Goal: Obtain resource: Obtain resource

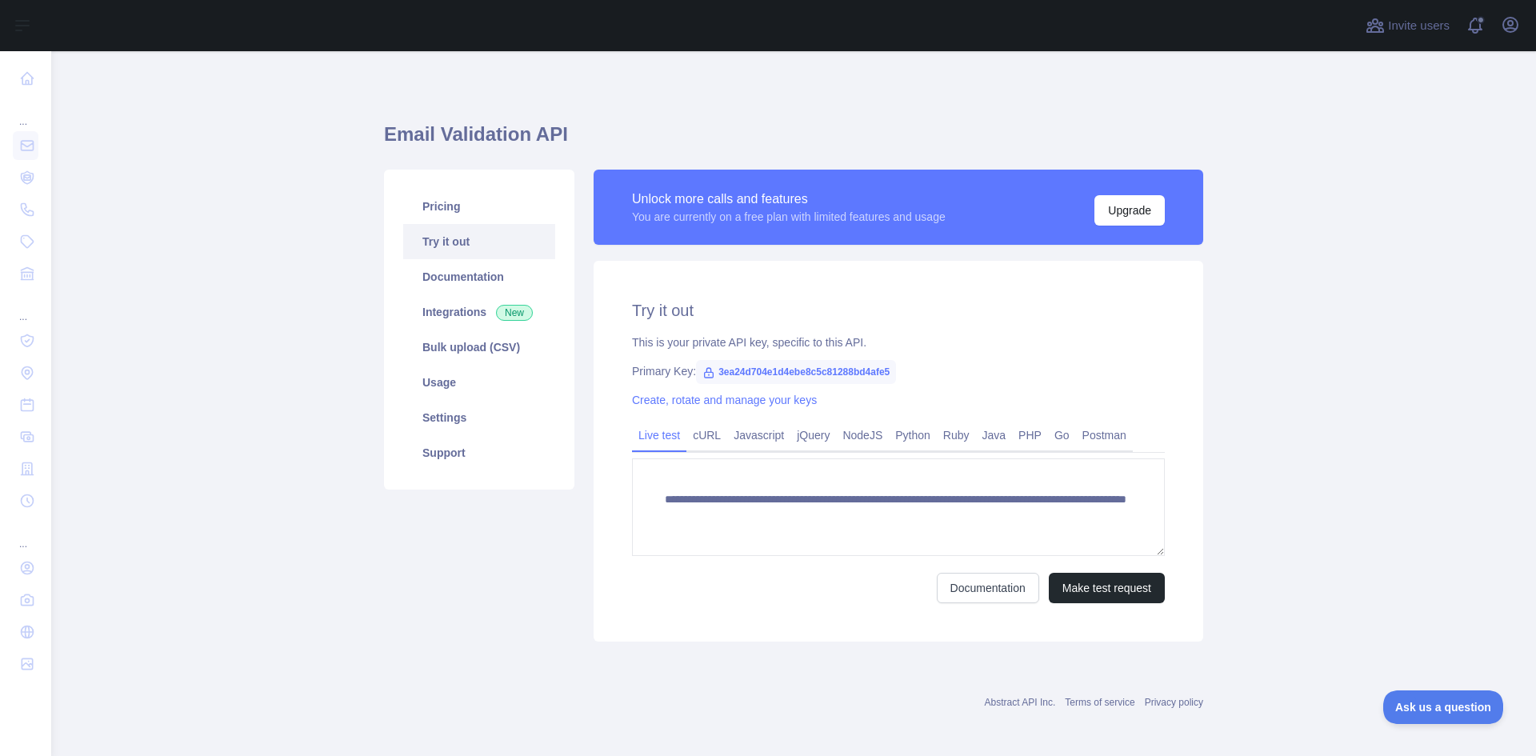
click at [788, 373] on span "3ea24d704e1d4ebe8c5c81288bd4afe5" at bounding box center [796, 372] width 200 height 24
drag, startPoint x: 874, startPoint y: 374, endPoint x: 691, endPoint y: 374, distance: 183.2
click at [696, 374] on span "3ea24d704e1d4ebe8c5c81288bd4afe5" at bounding box center [796, 372] width 200 height 24
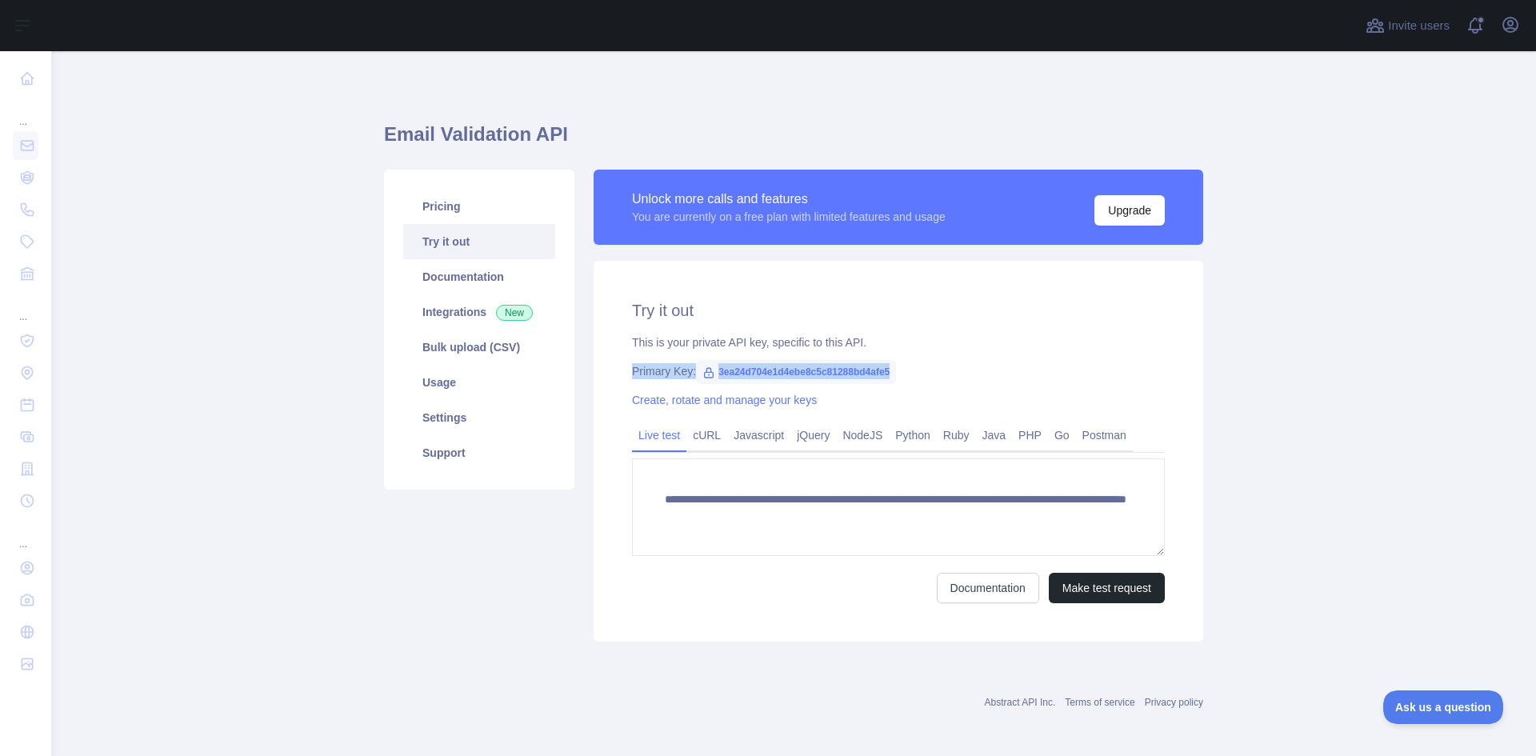
click at [696, 374] on span "3ea24d704e1d4ebe8c5c81288bd4afe5" at bounding box center [796, 372] width 200 height 24
click at [713, 371] on span "3ea24d704e1d4ebe8c5c81288bd4afe5" at bounding box center [796, 372] width 200 height 24
drag, startPoint x: 705, startPoint y: 371, endPoint x: 913, endPoint y: 375, distance: 207.2
click at [913, 375] on div "Primary Key: 3ea24d704e1d4ebe8c5c81288bd4afe5" at bounding box center [898, 371] width 533 height 16
copy span "3ea24d704e1d4ebe8c5c81288bd4afe5"
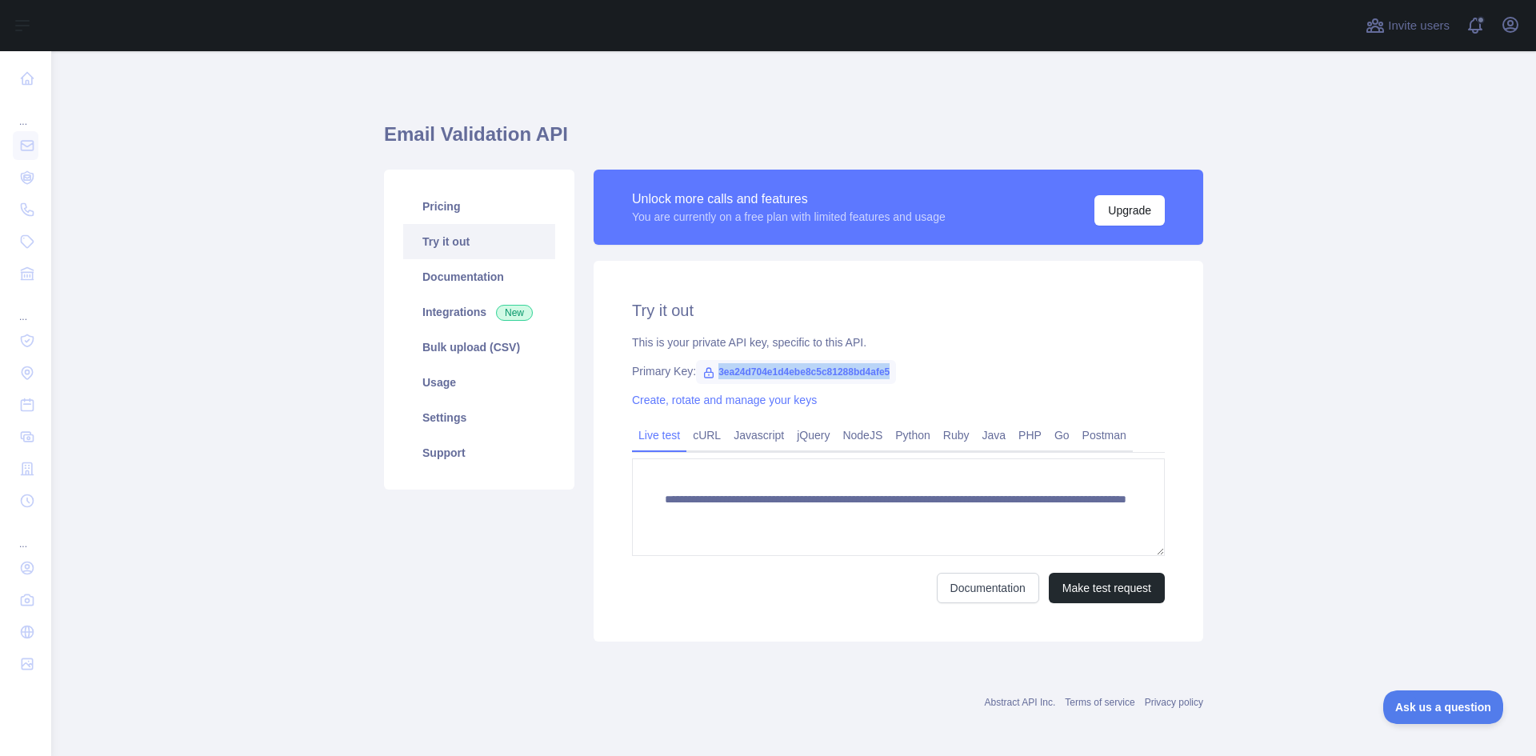
click at [813, 371] on span "3ea24d704e1d4ebe8c5c81288bd4afe5" at bounding box center [796, 372] width 200 height 24
click at [813, 372] on span "3ea24d704e1d4ebe8c5c81288bd4afe5" at bounding box center [796, 372] width 200 height 24
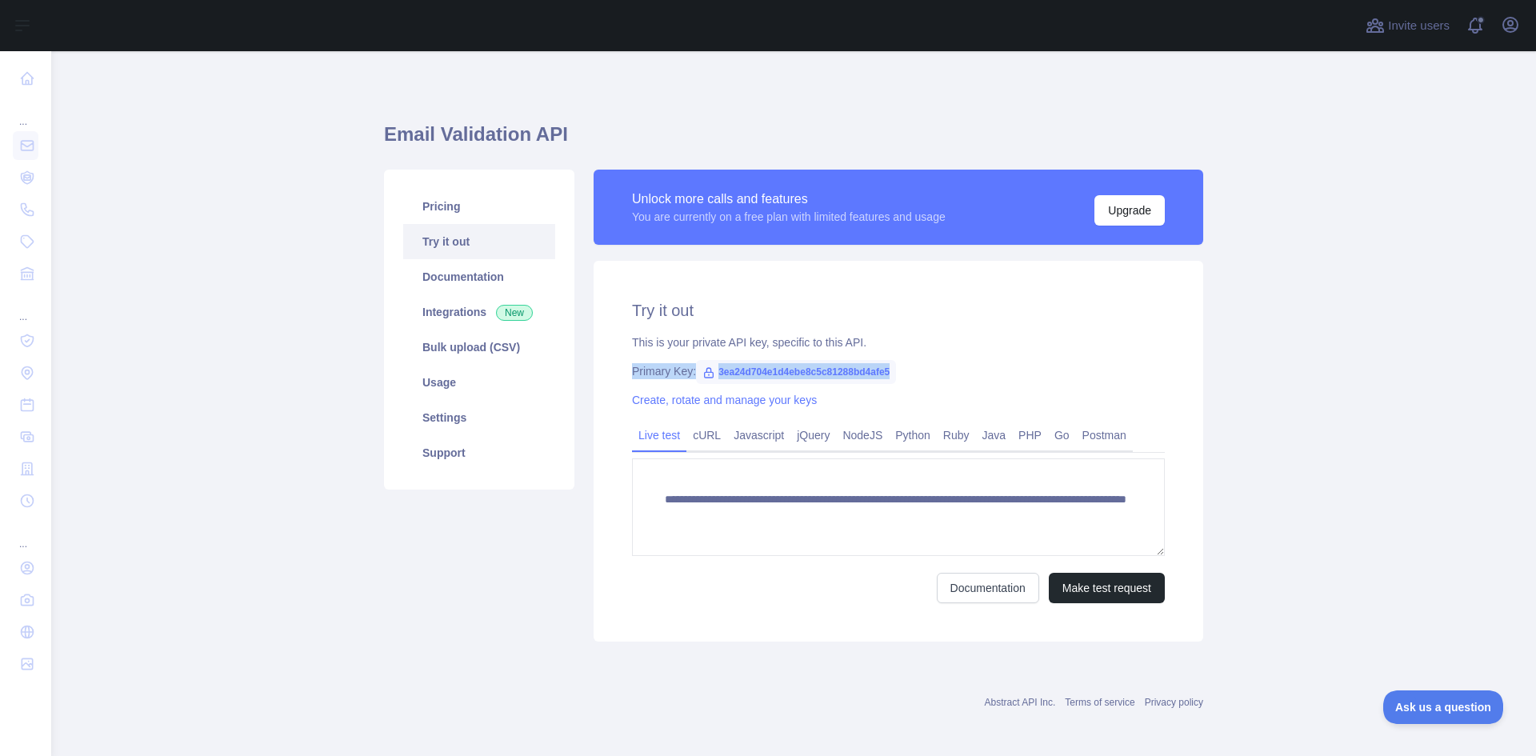
click at [813, 372] on span "3ea24d704e1d4ebe8c5c81288bd4afe5" at bounding box center [796, 372] width 200 height 24
click at [908, 368] on div "Primary Key: 3ea24d704e1d4ebe8c5c81288bd4afe5" at bounding box center [898, 371] width 533 height 16
drag, startPoint x: 889, startPoint y: 368, endPoint x: 704, endPoint y: 378, distance: 185.8
click at [704, 378] on div "Primary Key: 3ea24d704e1d4ebe8c5c81288bd4afe5" at bounding box center [898, 371] width 533 height 16
copy span "3ea24d704e1d4ebe8c5c81288bd4afe5"
